Goal: Information Seeking & Learning: Understand process/instructions

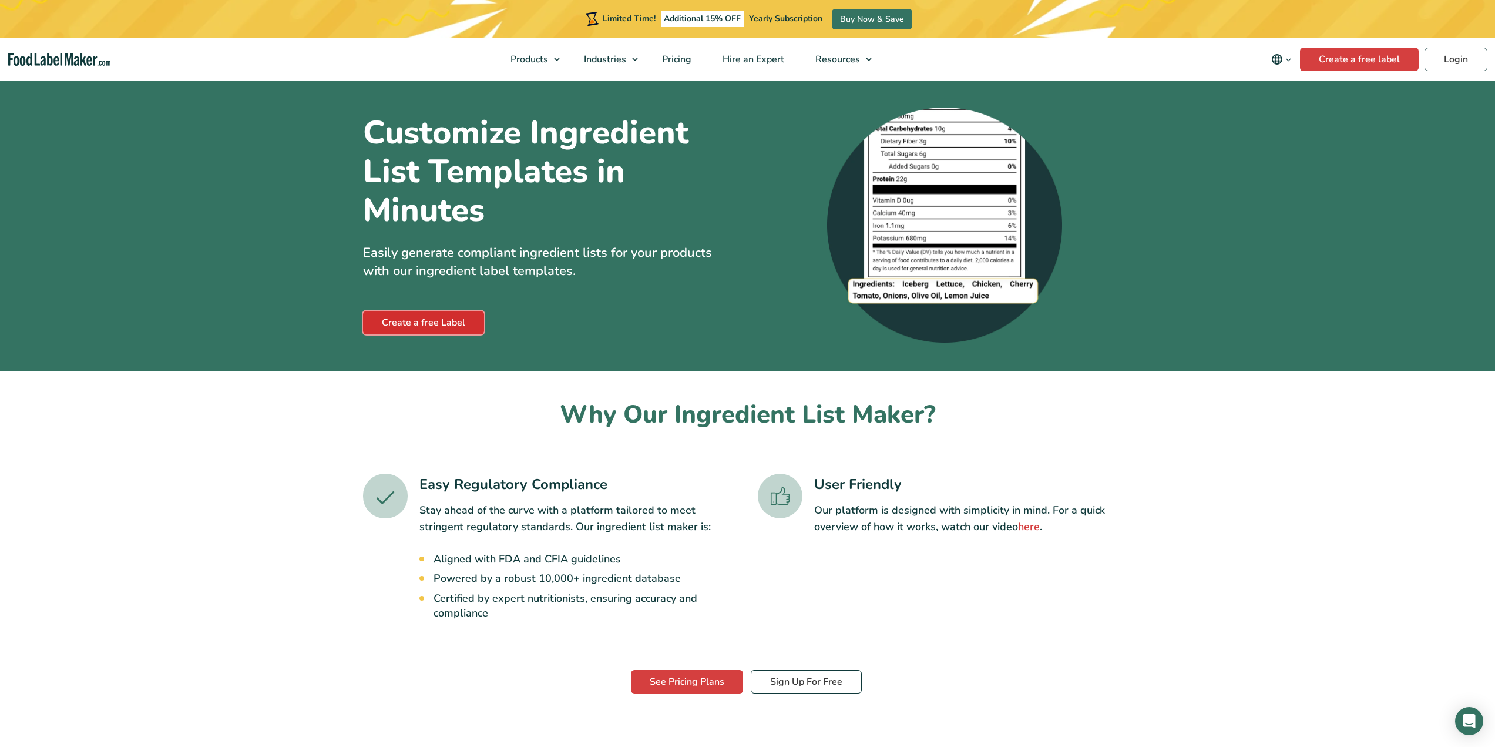
click at [429, 325] on link "Create a free Label" at bounding box center [423, 322] width 121 height 23
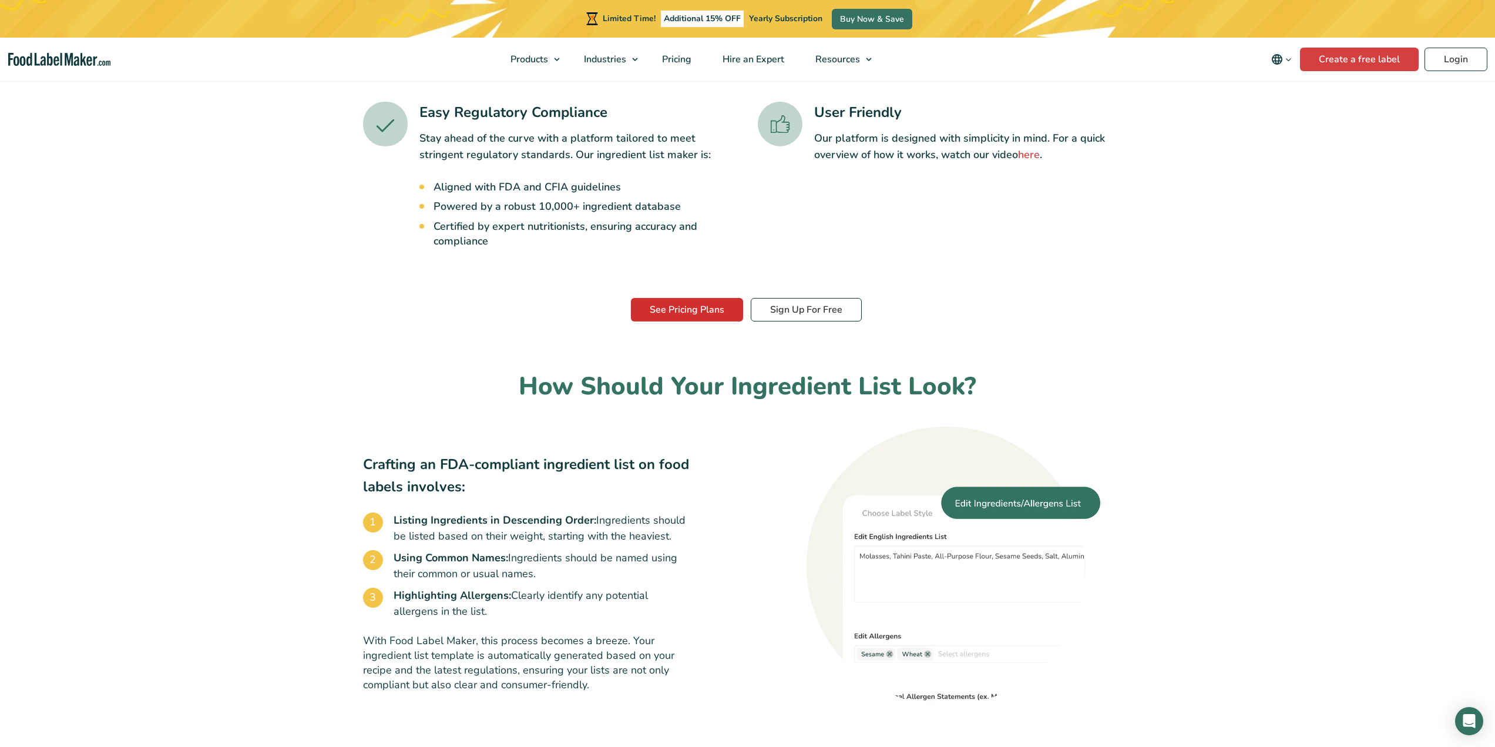
scroll to position [411, 0]
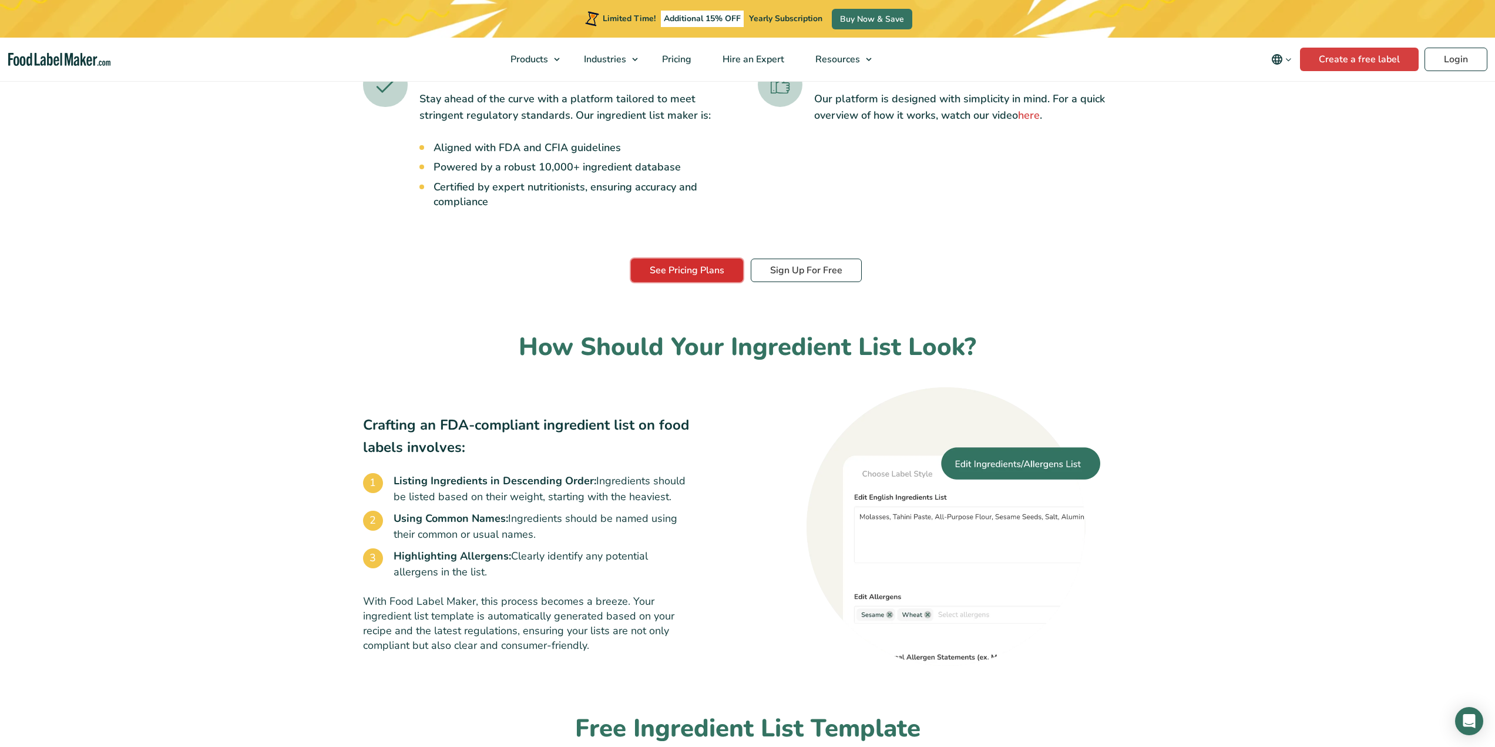
click at [687, 270] on link "See Pricing Plans" at bounding box center [687, 269] width 112 height 23
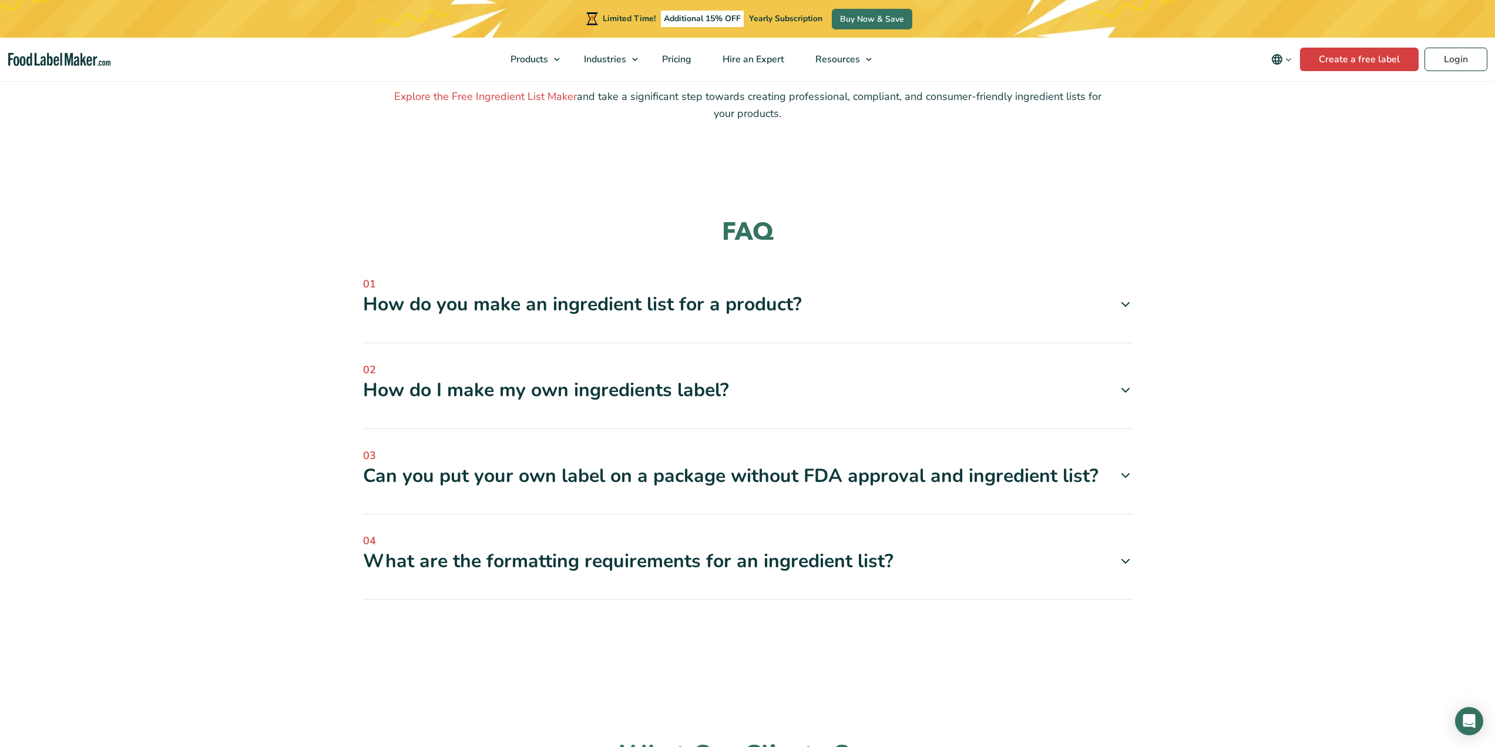
scroll to position [1234, 0]
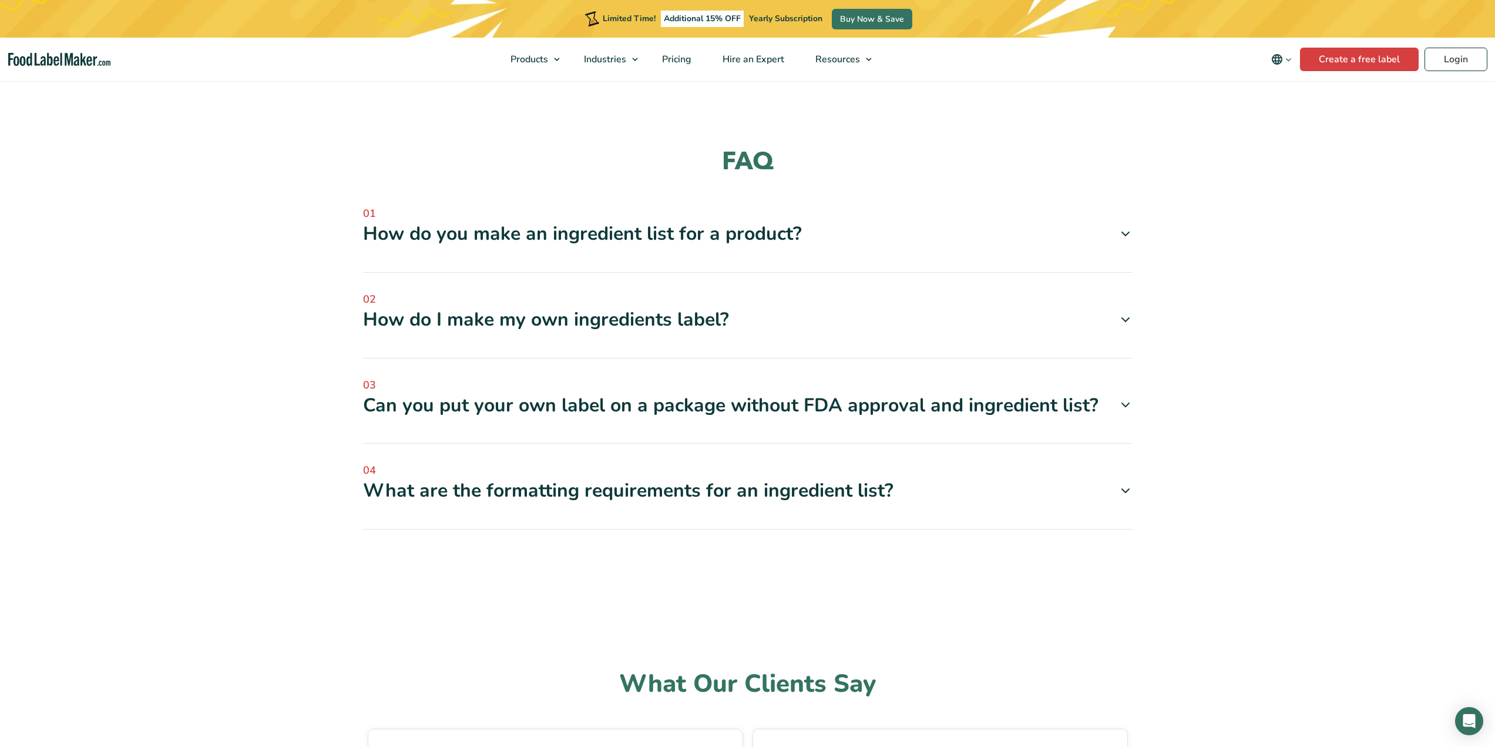
click at [569, 229] on div "How do you make an ingredient list for a product?" at bounding box center [748, 233] width 770 height 25
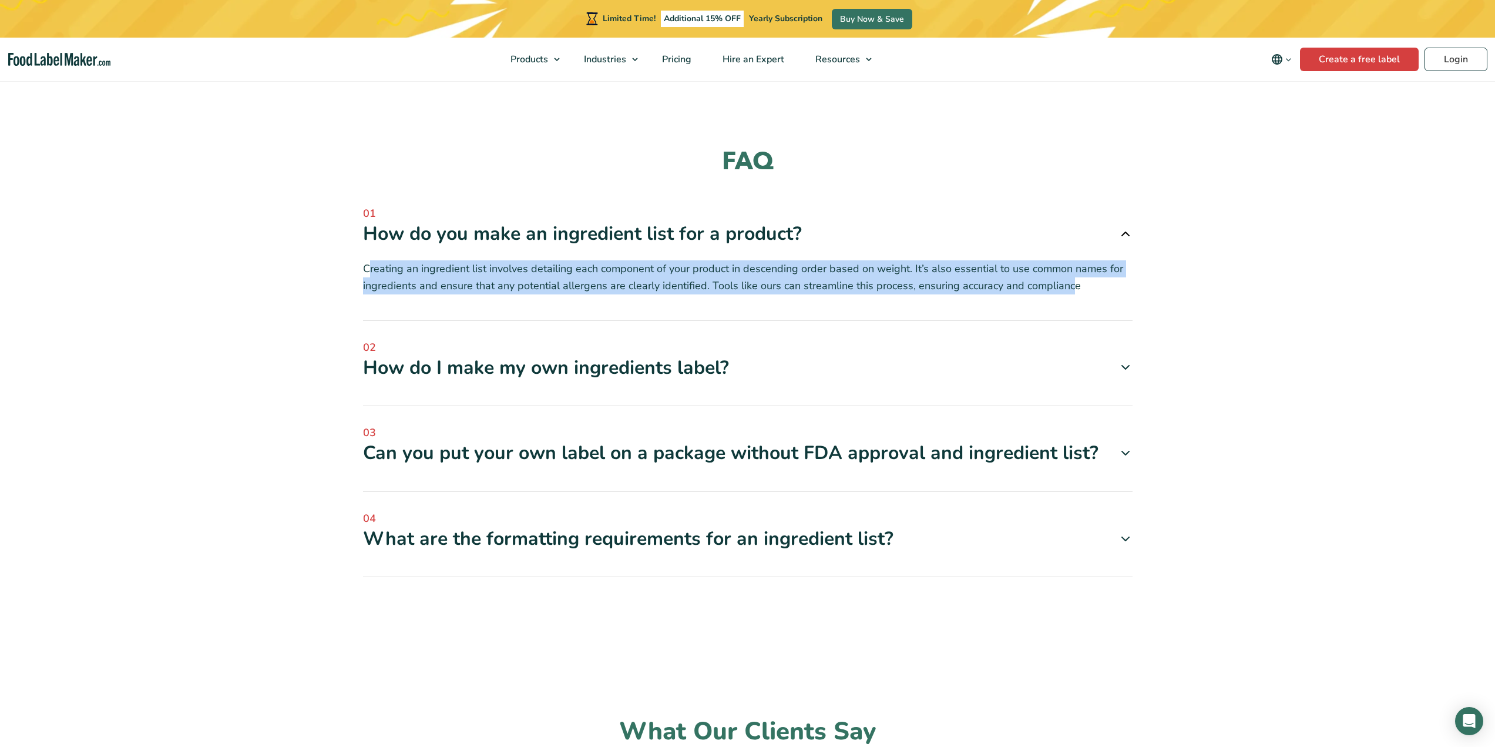
drag, startPoint x: 369, startPoint y: 269, endPoint x: 1067, endPoint y: 287, distance: 698.2
click at [1067, 287] on p "Creating an ingredient list involves detailing each component of your product i…" at bounding box center [748, 277] width 770 height 34
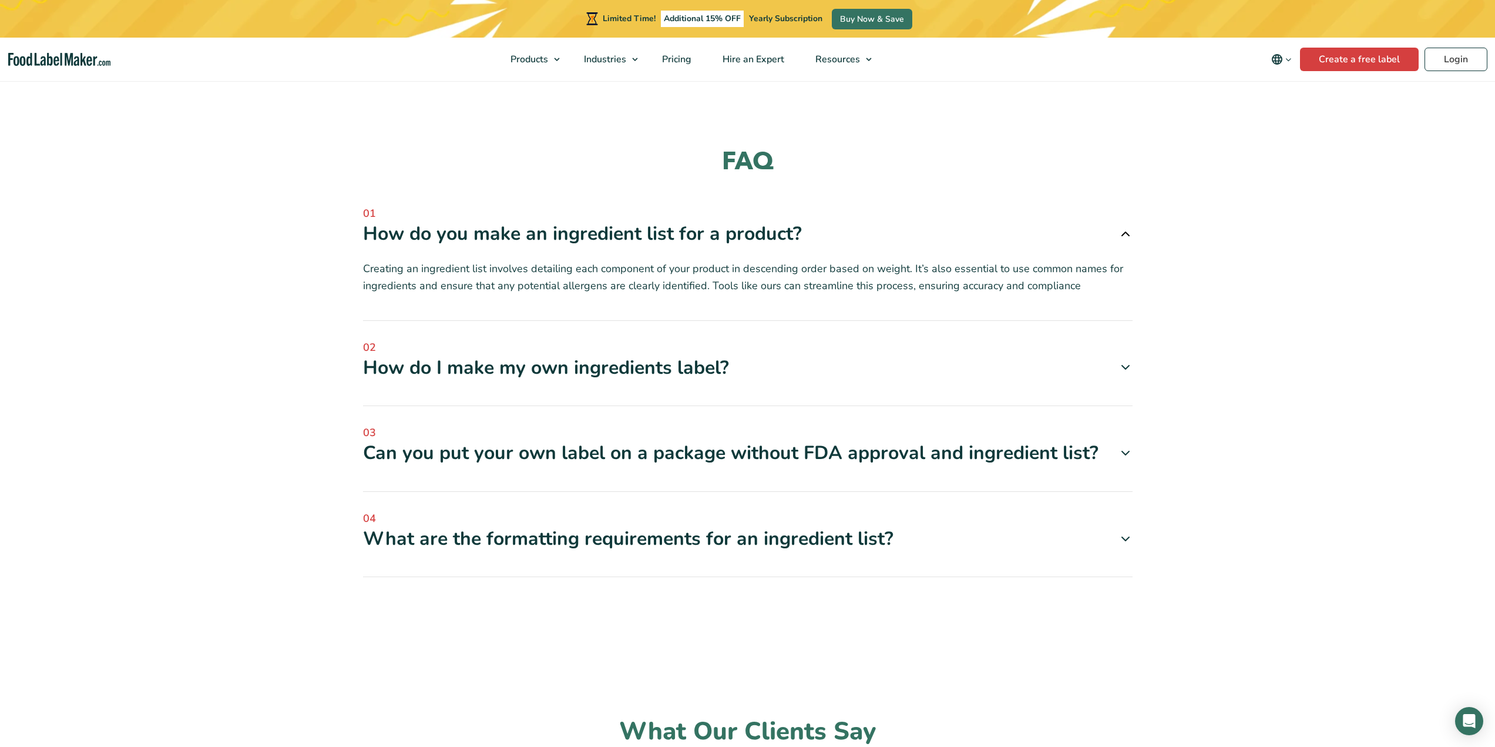
click at [443, 377] on div "How do I make my own ingredients label?" at bounding box center [748, 367] width 770 height 25
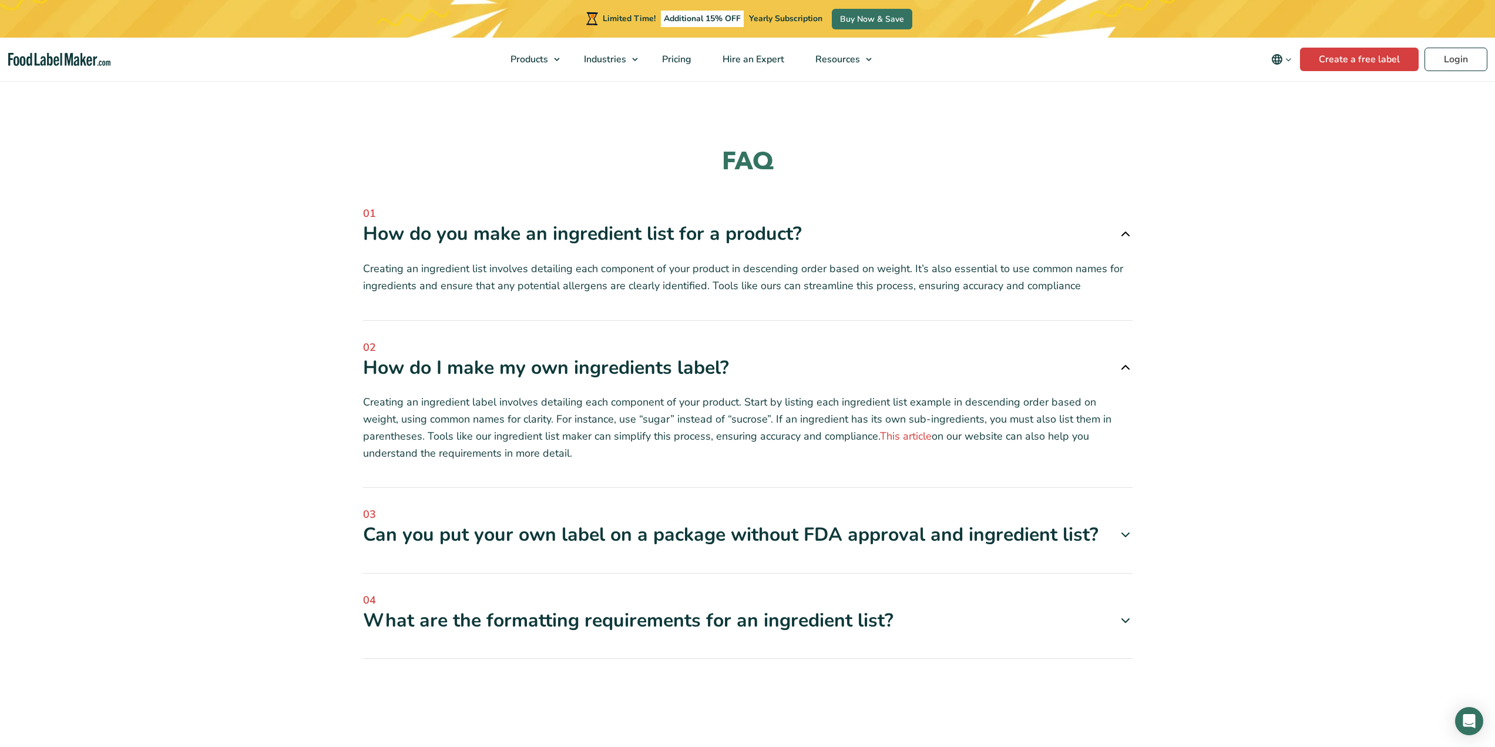
click at [442, 375] on div "How do I make my own ingredients label?" at bounding box center [748, 367] width 770 height 25
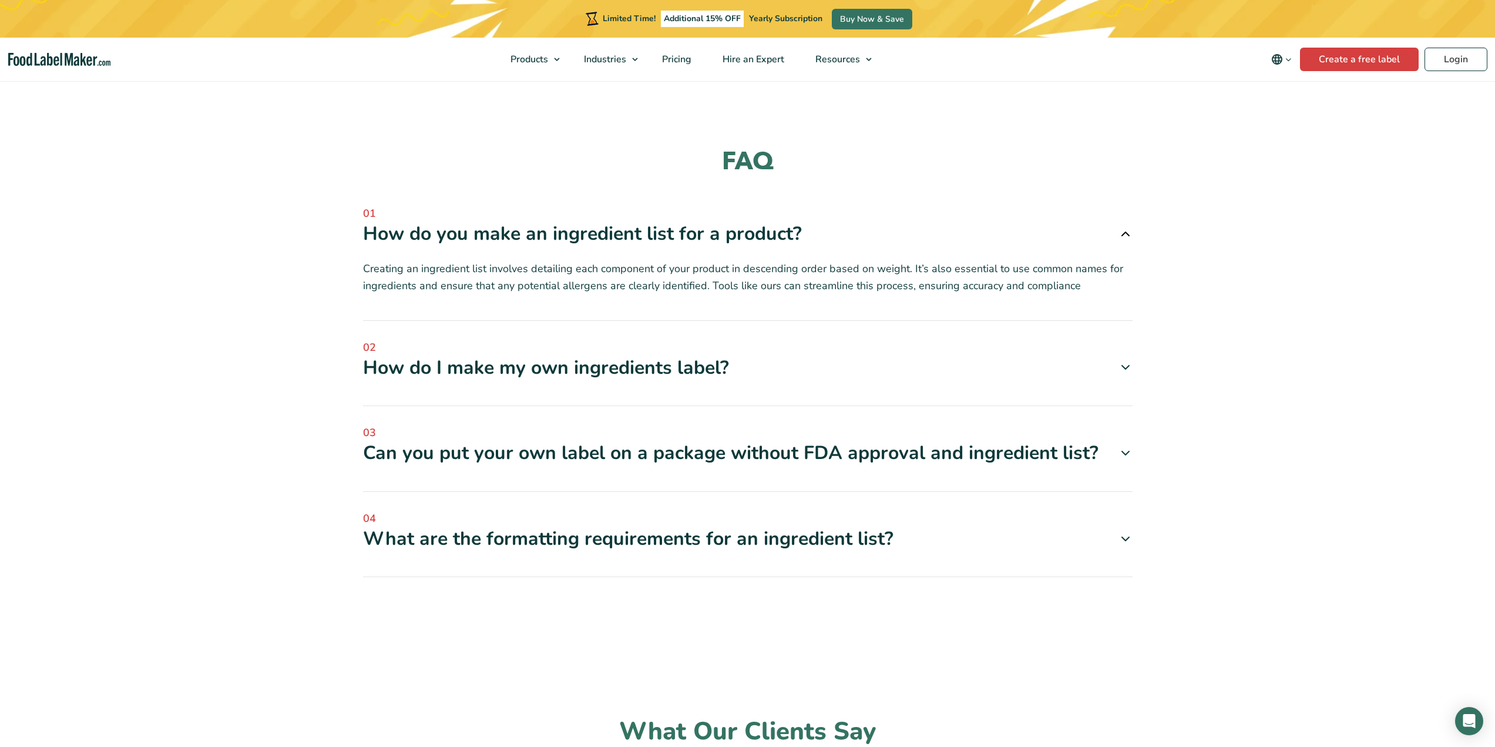
click at [521, 511] on span "04" at bounding box center [748, 519] width 770 height 16
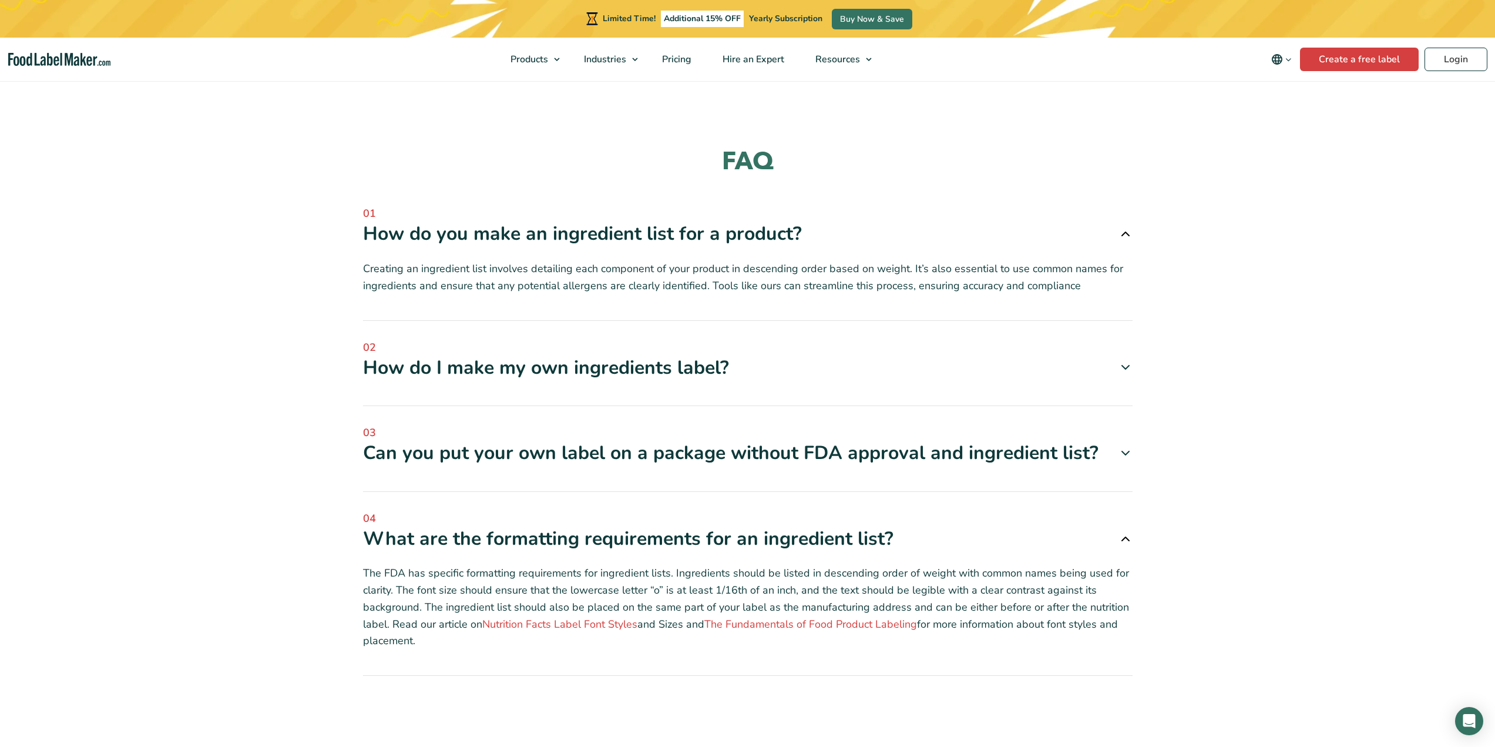
drag, startPoint x: 508, startPoint y: 471, endPoint x: 505, endPoint y: 464, distance: 7.4
click at [507, 470] on div "03 Can you put your own label on a package without FDA approval and ingredient …" at bounding box center [748, 458] width 770 height 67
click at [504, 451] on div "Can you put your own label on a package without FDA approval and ingredient lis…" at bounding box center [748, 453] width 770 height 25
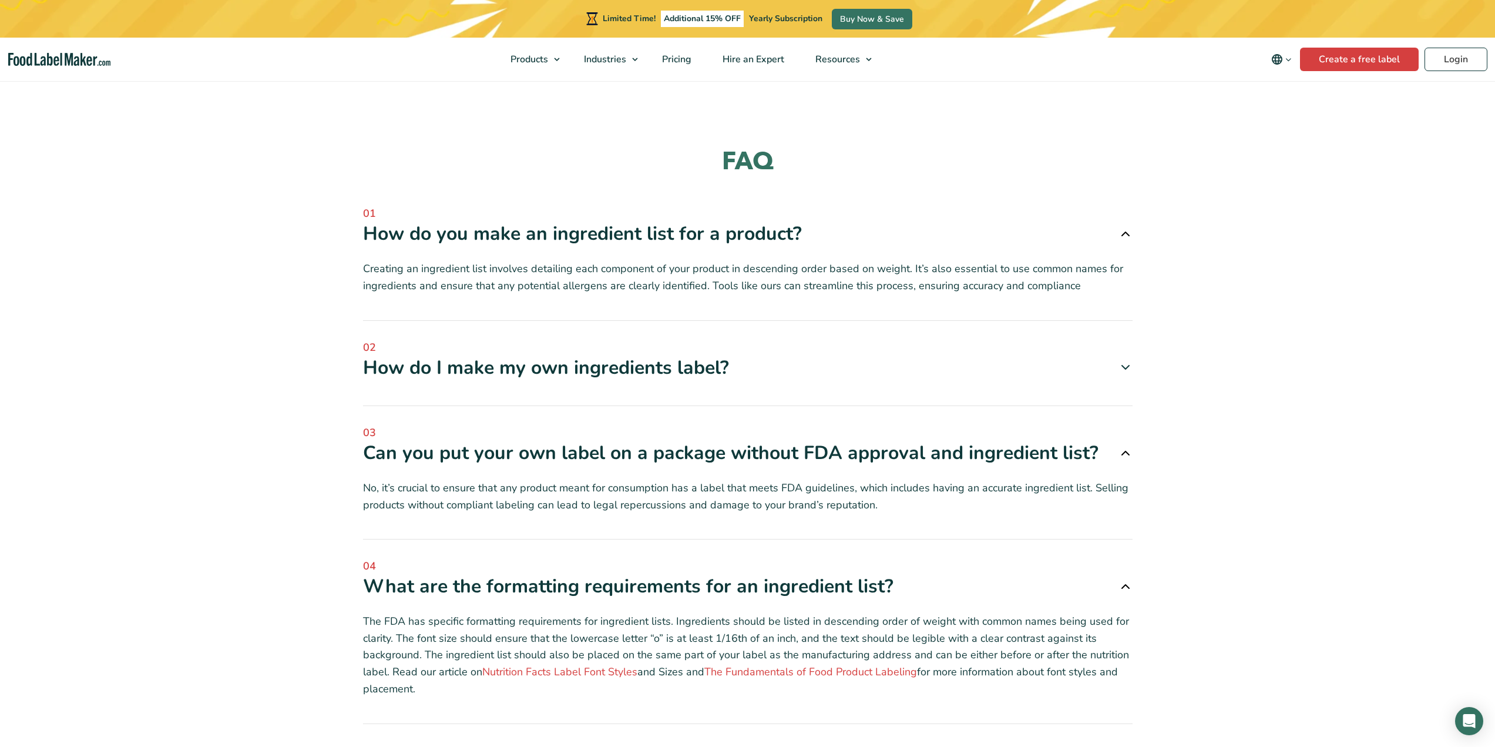
click at [502, 448] on div "Can you put your own label on a package without FDA approval and ingredient lis…" at bounding box center [748, 453] width 770 height 25
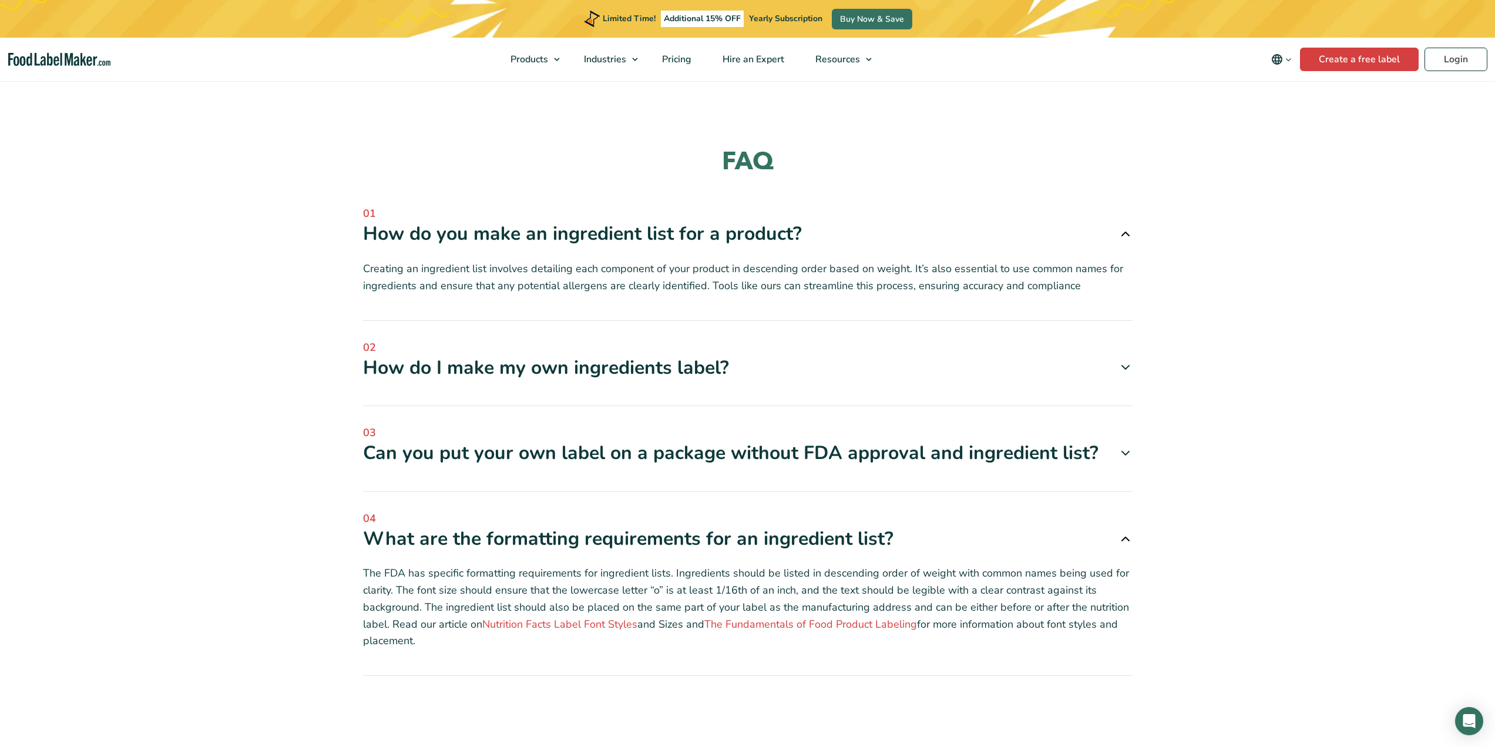
click at [495, 573] on div "04 What are the formatting requirements for an ingredient list? Nutrition Facts…" at bounding box center [748, 594] width 770 height 166
click at [476, 537] on div "What are the formatting requirements for an ingredient list?" at bounding box center [748, 538] width 770 height 25
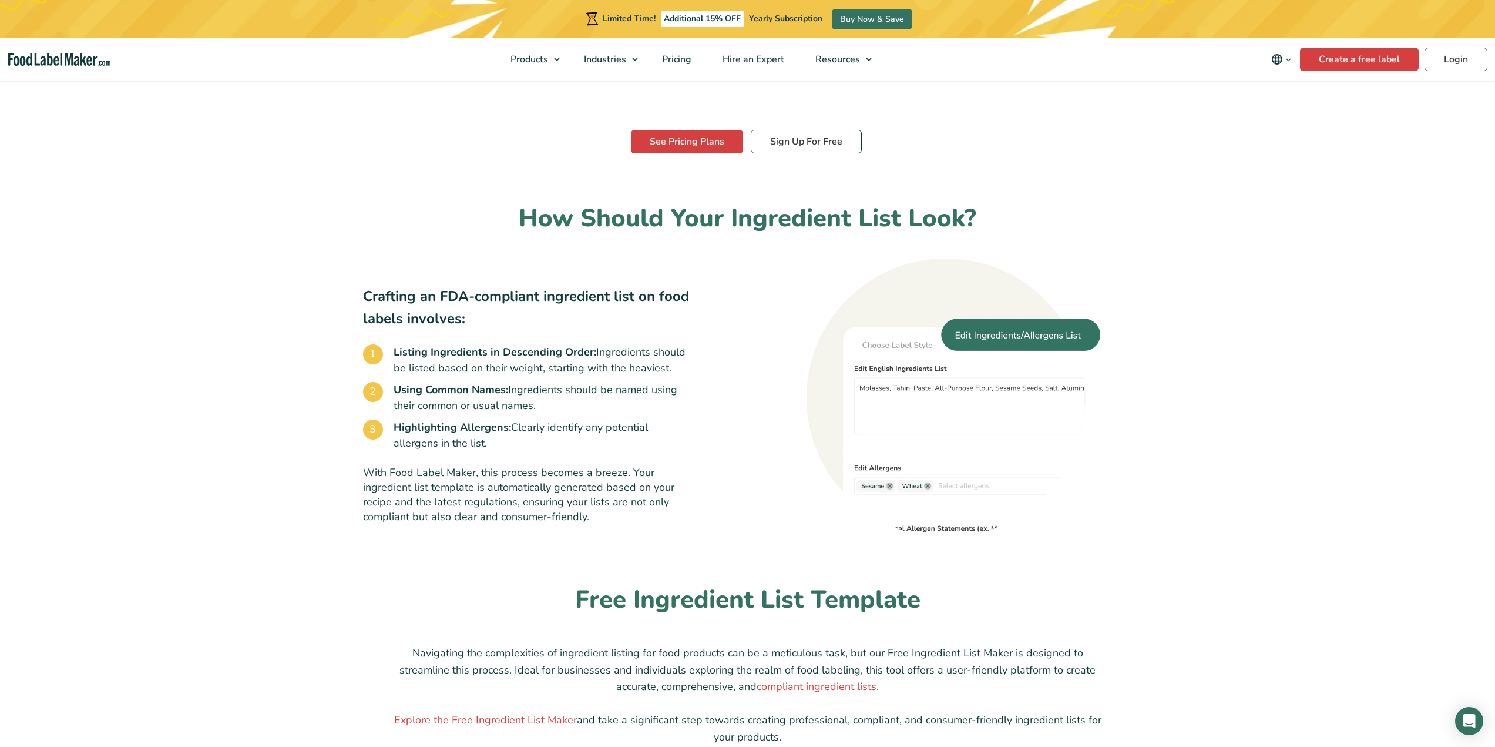
scroll to position [294, 0]
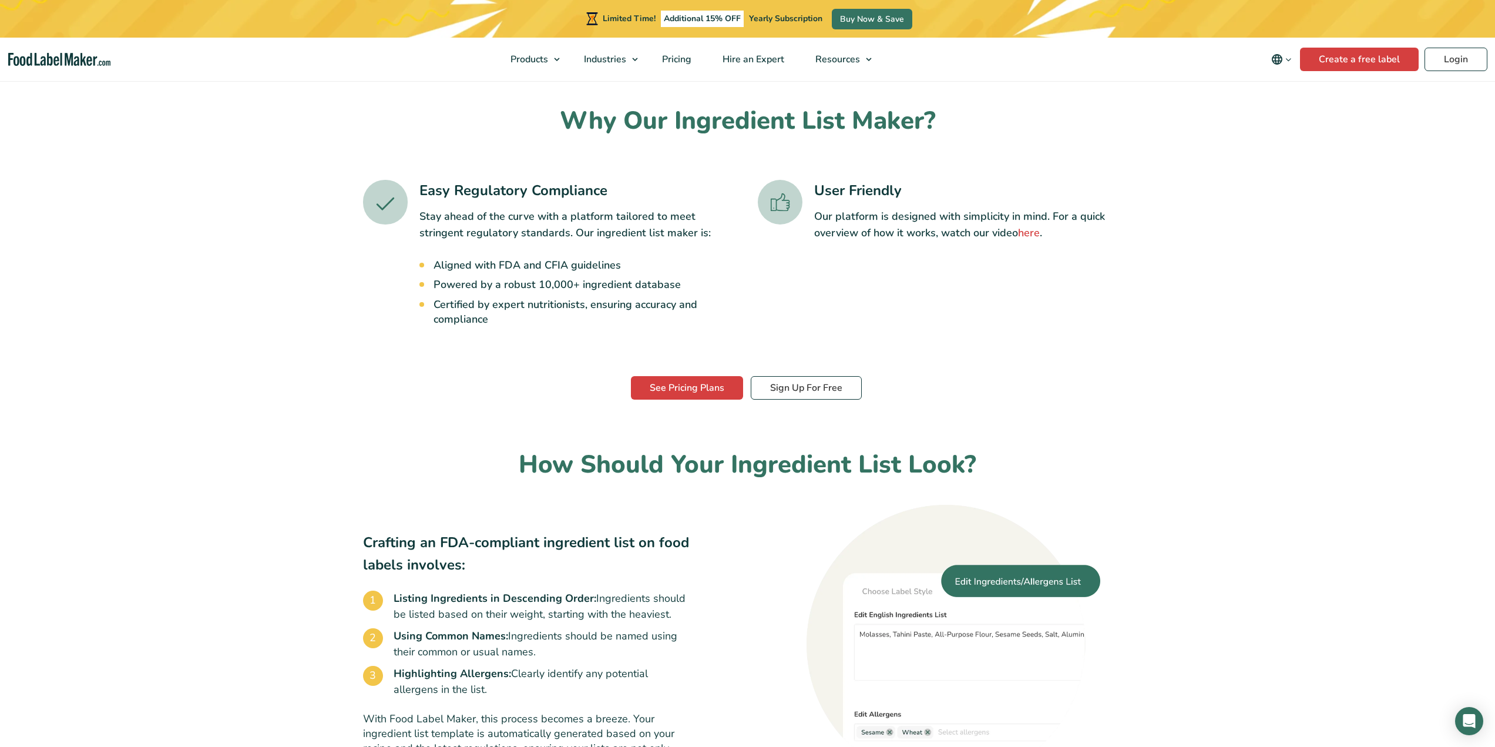
click at [382, 388] on div "See Pricing Plans Sign Up For Free" at bounding box center [746, 388] width 773 height 28
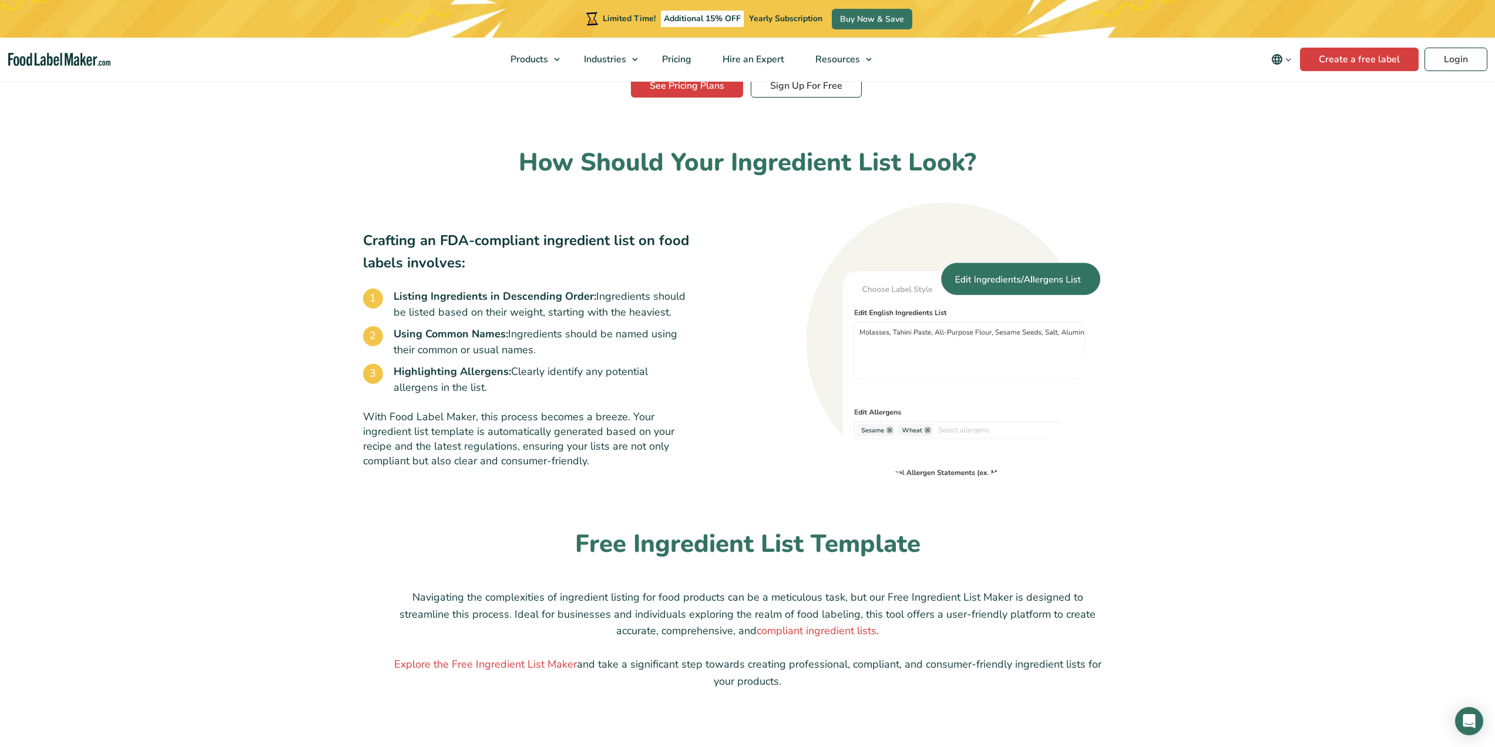
scroll to position [411, 0]
